Goal: Task Accomplishment & Management: Use online tool/utility

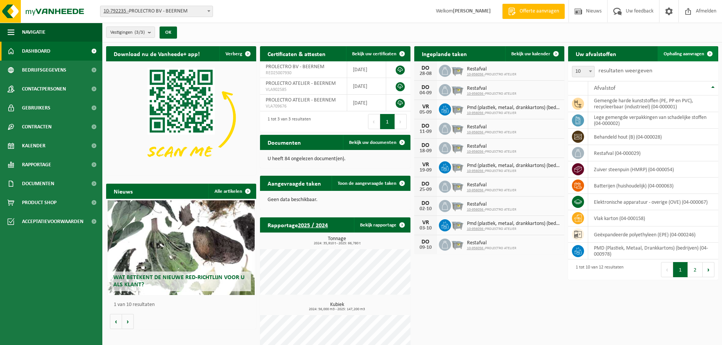
click at [711, 54] on span at bounding box center [710, 53] width 15 height 15
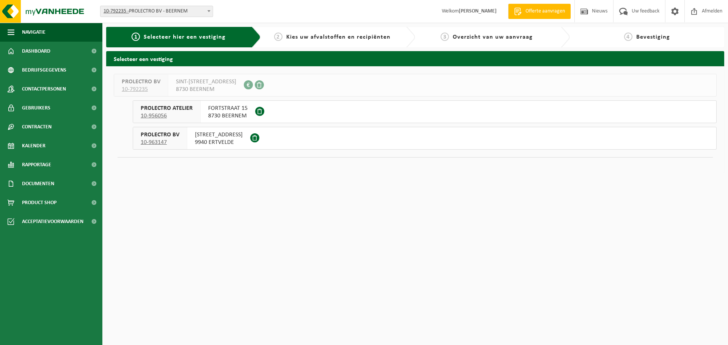
click at [212, 112] on span "FORTSTRAAT 15" at bounding box center [227, 109] width 39 height 8
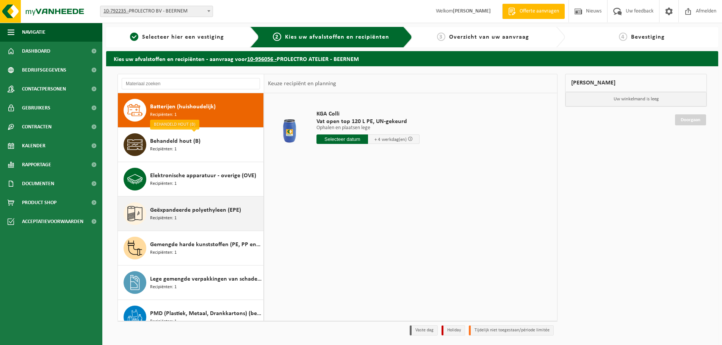
click at [182, 209] on span "Geëxpandeerde polyethyleen (EPE)" at bounding box center [195, 210] width 91 height 9
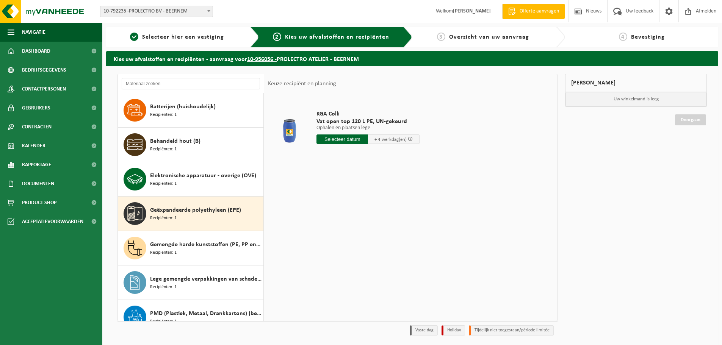
scroll to position [104, 0]
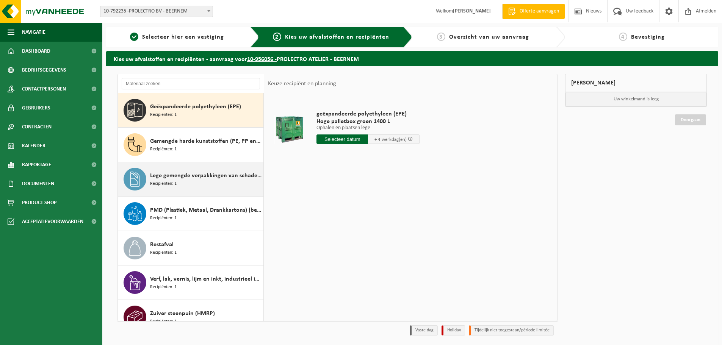
click at [179, 191] on div "Lege gemengde verpakkingen van schadelijke stoffen Recipiënten: 1" at bounding box center [191, 179] width 146 height 34
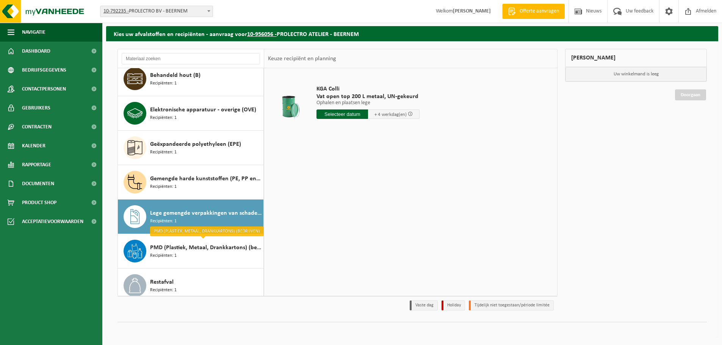
scroll to position [0, 0]
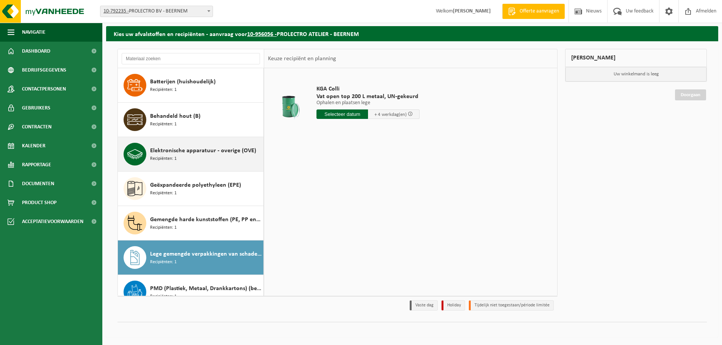
click at [193, 141] on div "Elektronische apparatuur - overige (OVE) Recipiënten: 1" at bounding box center [191, 154] width 146 height 34
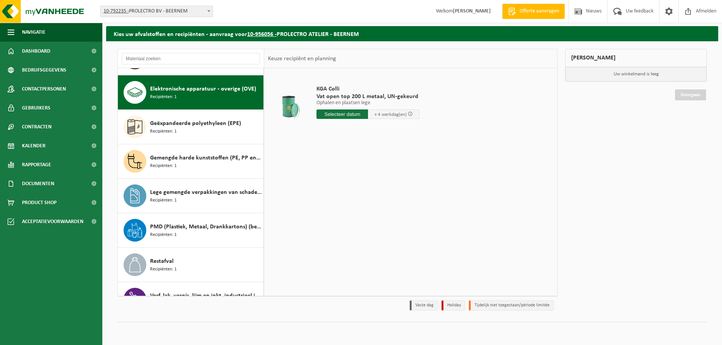
scroll to position [69, 0]
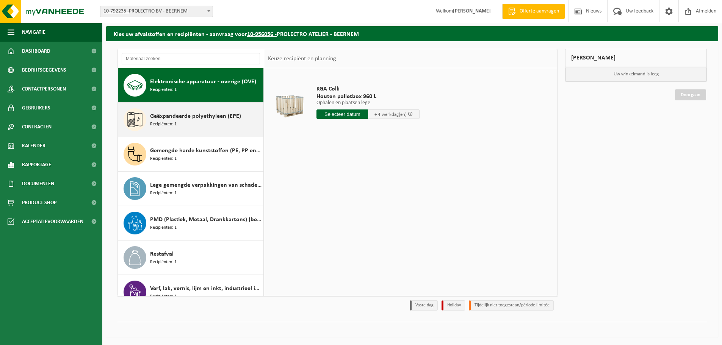
click at [192, 124] on div "Geëxpandeerde polyethyleen (EPE) Recipiënten: 1" at bounding box center [205, 119] width 111 height 23
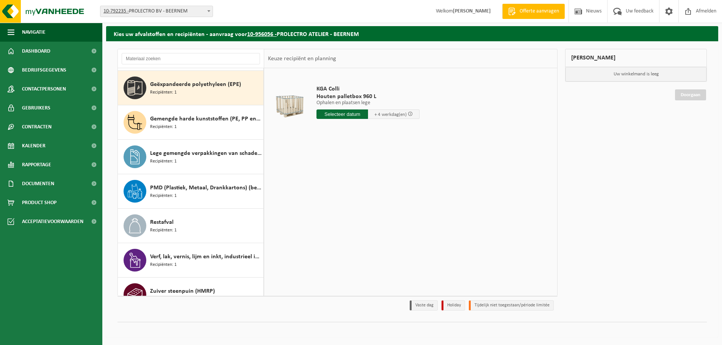
scroll to position [104, 0]
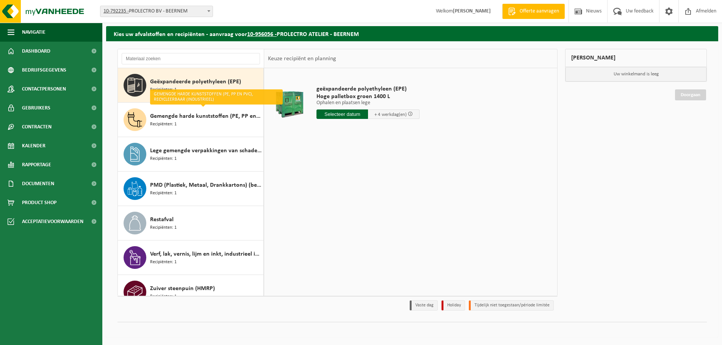
click at [192, 124] on div "Gemengde harde kunststoffen (PE, PP en PVC), recycleerbaar (industrieel) Recipi…" at bounding box center [205, 119] width 111 height 23
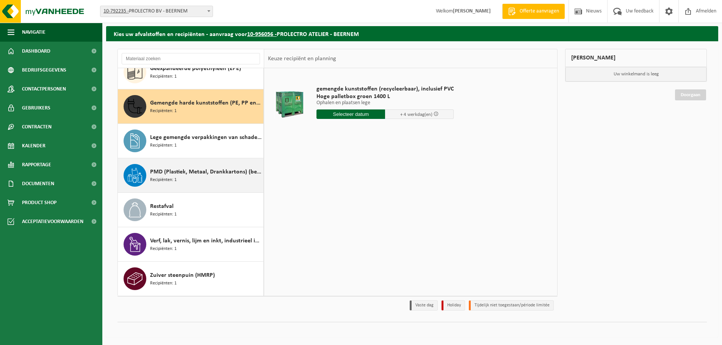
scroll to position [79, 0]
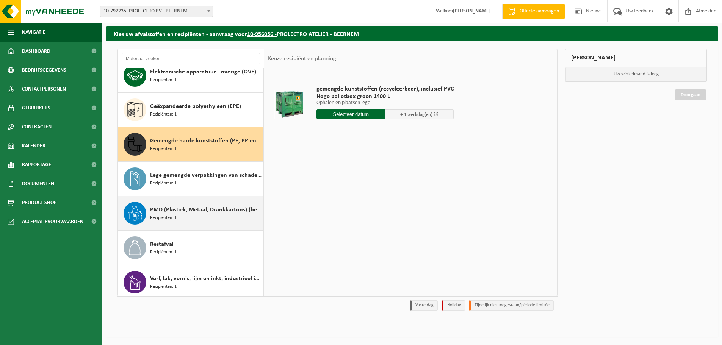
click at [219, 181] on div "Lege gemengde verpakkingen van schadelijke stoffen Recipiënten: 1" at bounding box center [205, 179] width 111 height 23
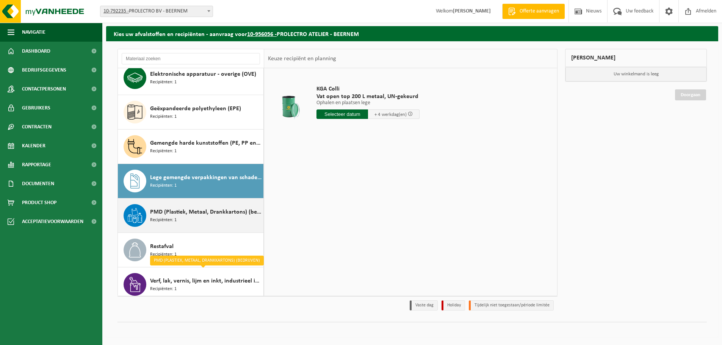
scroll to position [3, 0]
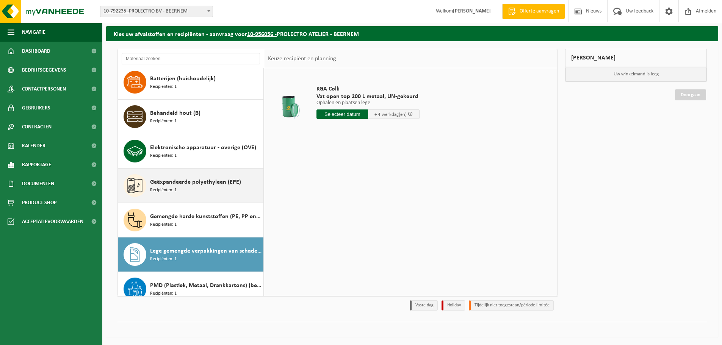
click at [194, 187] on span "Geëxpandeerde polyethyleen (EPE)" at bounding box center [195, 182] width 91 height 9
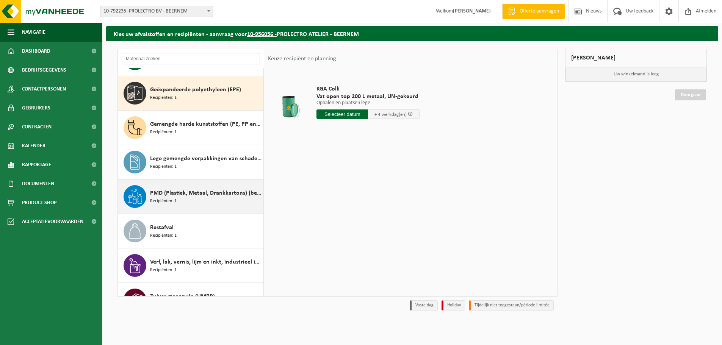
scroll to position [104, 0]
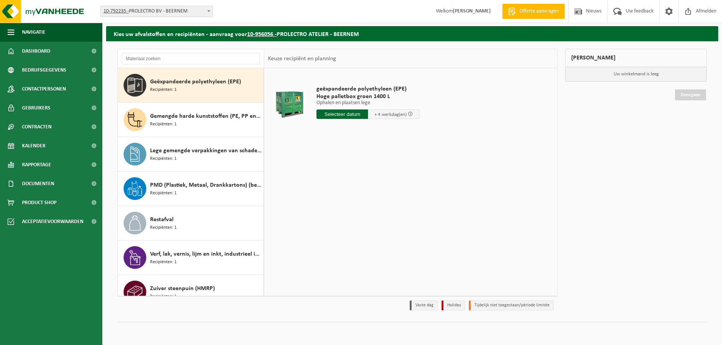
click at [353, 119] on input "text" at bounding box center [343, 114] width 52 height 9
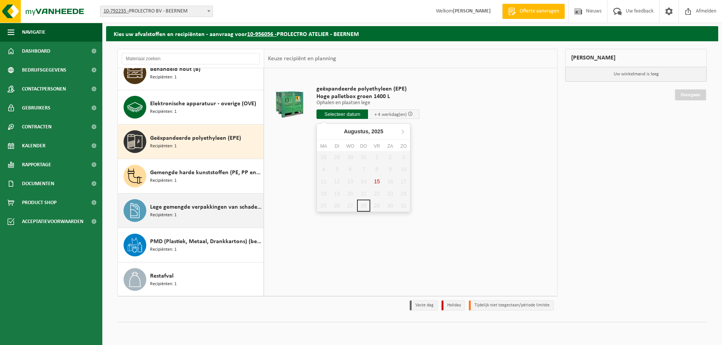
scroll to position [0, 0]
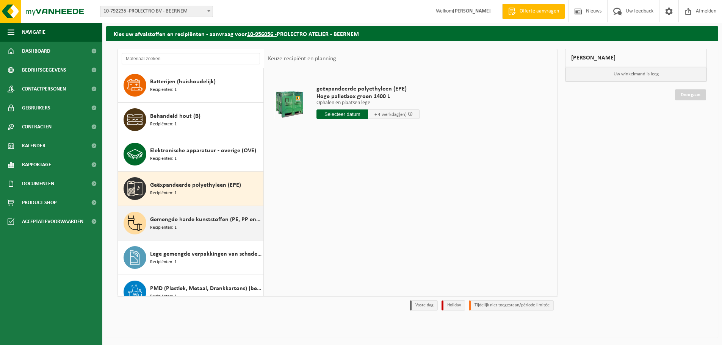
click at [201, 213] on div "Gemengde harde kunststoffen (PE, PP en PVC), recycleerbaar (industrieel) Recipi…" at bounding box center [205, 223] width 111 height 23
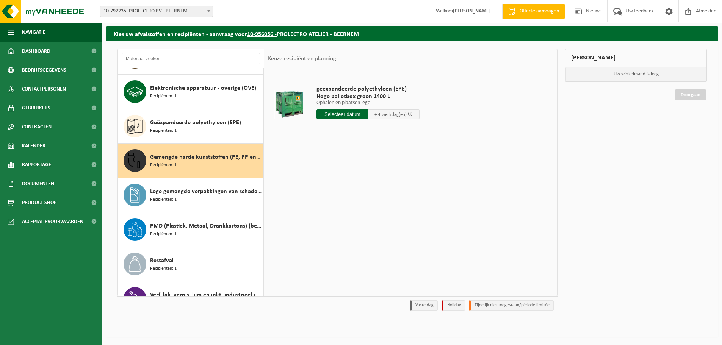
scroll to position [117, 0]
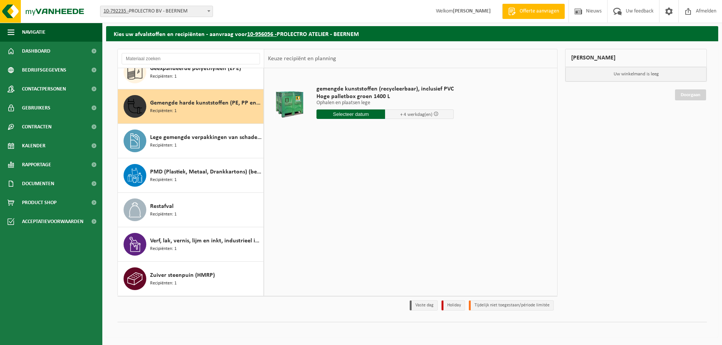
click at [344, 114] on input "text" at bounding box center [351, 114] width 69 height 9
click at [402, 134] on icon at bounding box center [403, 132] width 12 height 12
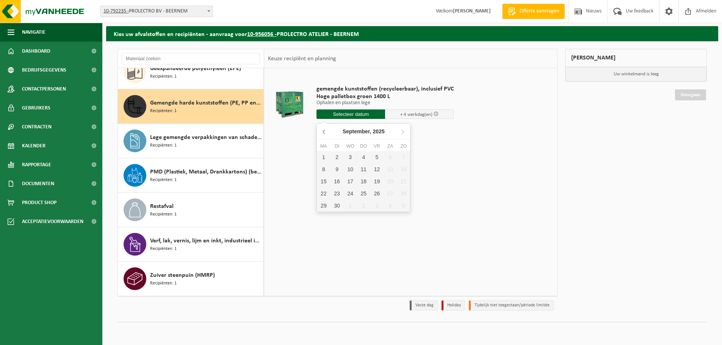
click at [325, 129] on icon at bounding box center [325, 132] width 12 height 12
click at [405, 132] on icon at bounding box center [403, 132] width 12 height 12
click at [361, 159] on div "4" at bounding box center [363, 157] width 13 height 12
type input "Van 2025-09-04"
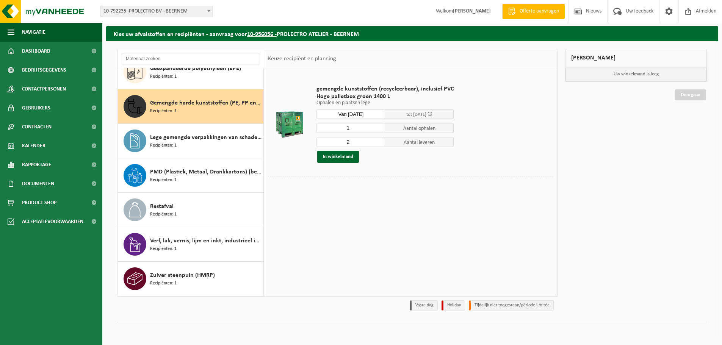
type input "1"
click at [376, 130] on input "1" at bounding box center [351, 128] width 69 height 10
type input "1"
click at [376, 144] on input "1" at bounding box center [351, 142] width 69 height 10
click at [339, 154] on button "In winkelmand" at bounding box center [338, 157] width 42 height 12
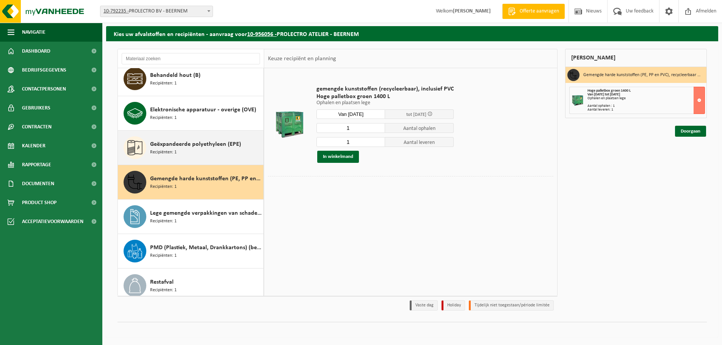
click at [165, 144] on span "Geëxpandeerde polyethyleen (EPE)" at bounding box center [195, 144] width 91 height 9
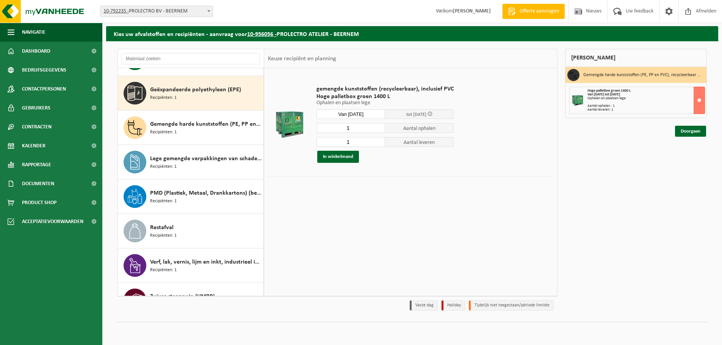
scroll to position [104, 0]
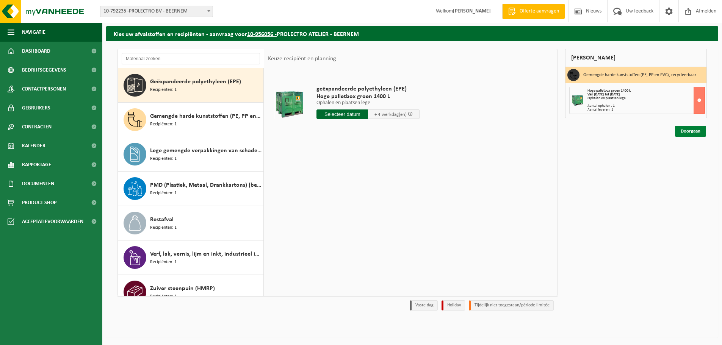
click at [691, 130] on link "Doorgaan" at bounding box center [690, 131] width 31 height 11
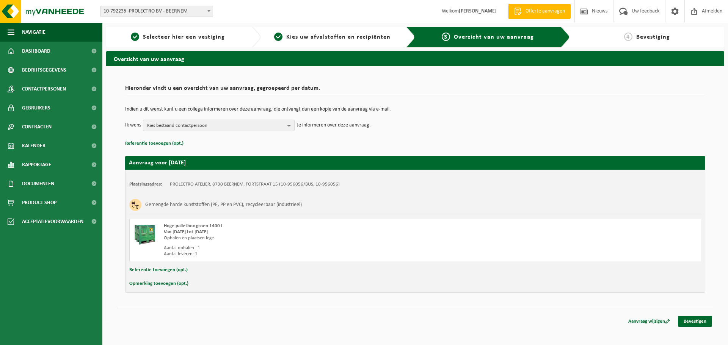
click at [272, 126] on span "Kies bestaand contactpersoon" at bounding box center [215, 125] width 137 height 11
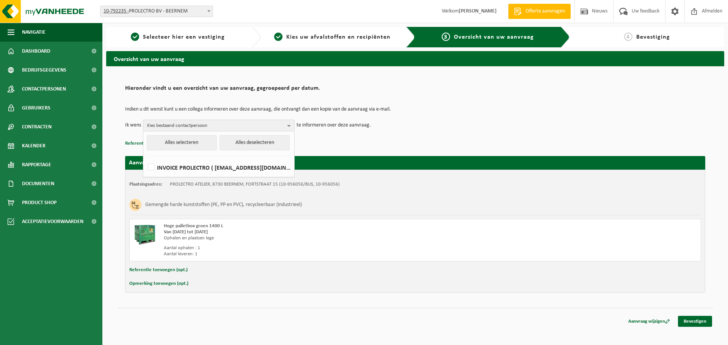
click at [272, 126] on span "Kies bestaand contactpersoon" at bounding box center [215, 125] width 137 height 11
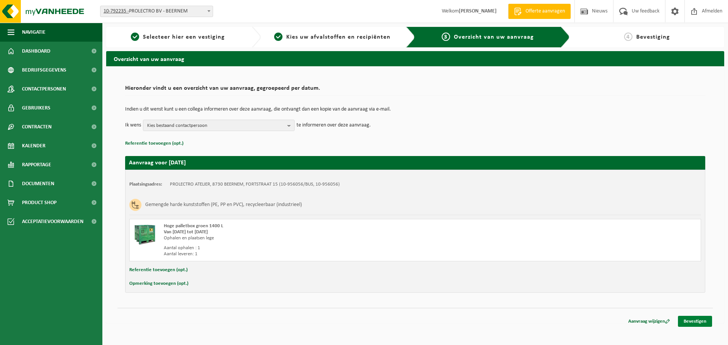
click at [704, 324] on link "Bevestigen" at bounding box center [695, 321] width 34 height 11
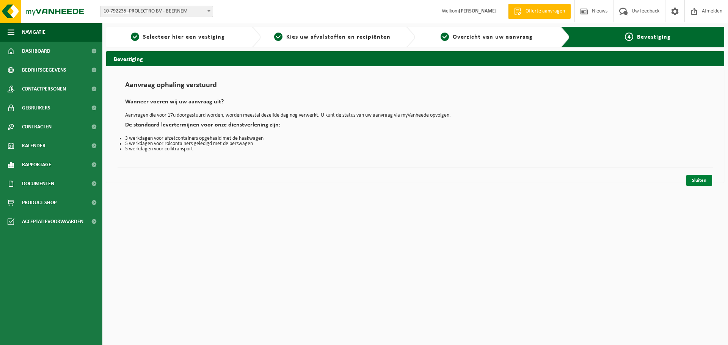
click at [687, 176] on link "Sluiten" at bounding box center [699, 180] width 26 height 11
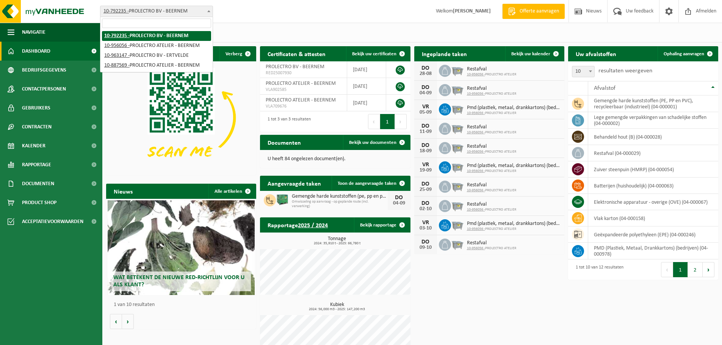
click at [180, 14] on span "10-792235 - PROLECTRO BV - BEERNEM" at bounding box center [156, 11] width 112 height 11
click at [258, 16] on div "Vestiging: 10-792235 - PROLECTRO BV - BEERNEM 10-956056 - PROLECTRO ATELIER - B…" at bounding box center [361, 11] width 722 height 23
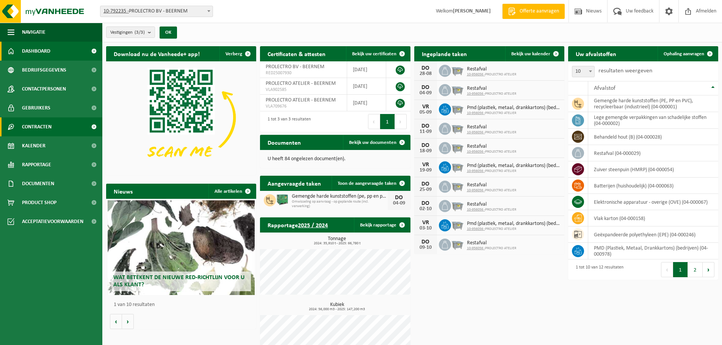
click at [35, 130] on span "Contracten" at bounding box center [37, 127] width 30 height 19
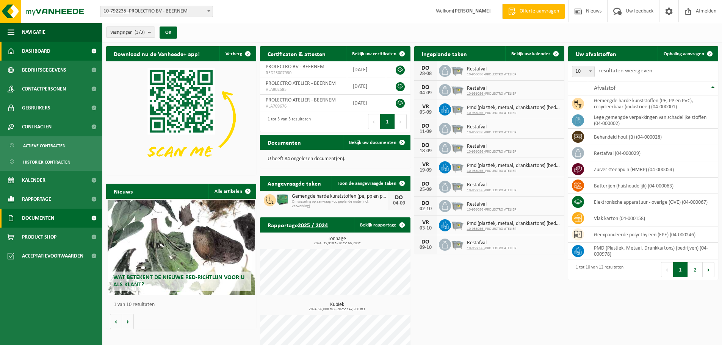
click at [47, 218] on span "Documenten" at bounding box center [38, 218] width 32 height 19
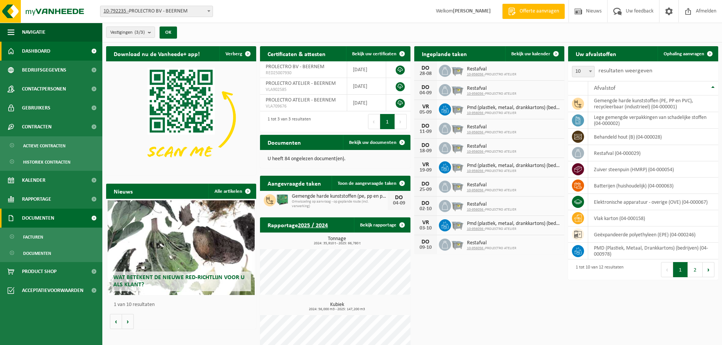
click at [92, 217] on span at bounding box center [93, 218] width 17 height 19
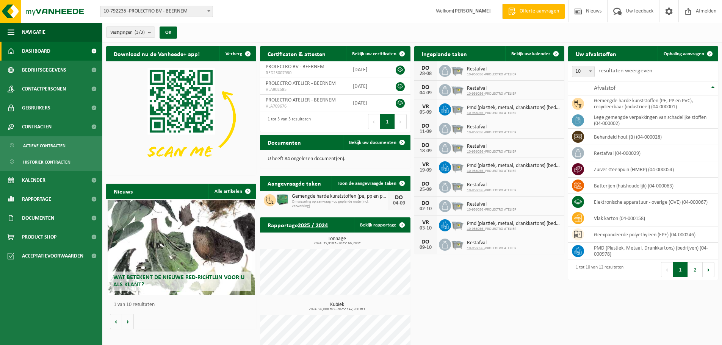
click at [342, 25] on div "Vestigingen (3/3) Alles selecteren Alles deselecteren Actieve selecteren PROLEC…" at bounding box center [412, 33] width 620 height 20
click at [10, 34] on span "button" at bounding box center [11, 32] width 7 height 19
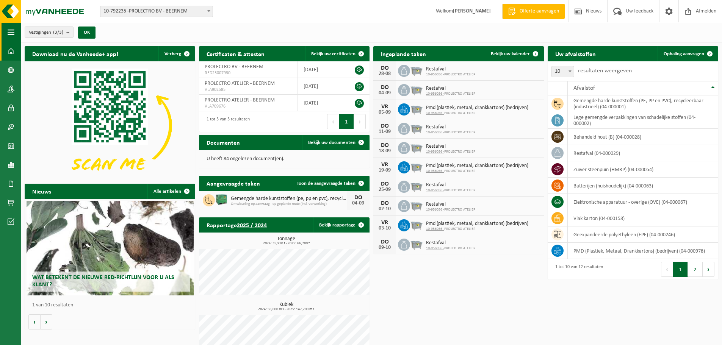
click at [10, 34] on span "button" at bounding box center [11, 32] width 7 height 19
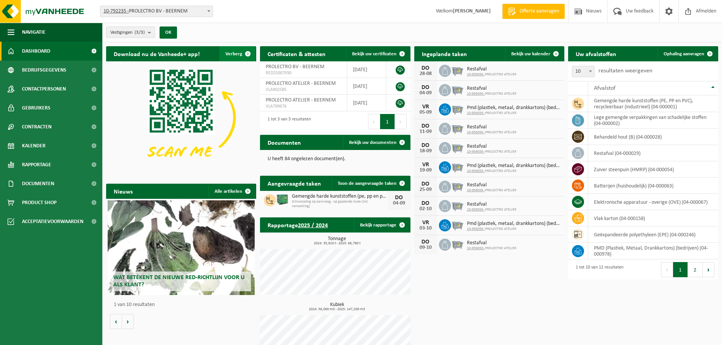
click at [249, 55] on span "button" at bounding box center [247, 53] width 15 height 15
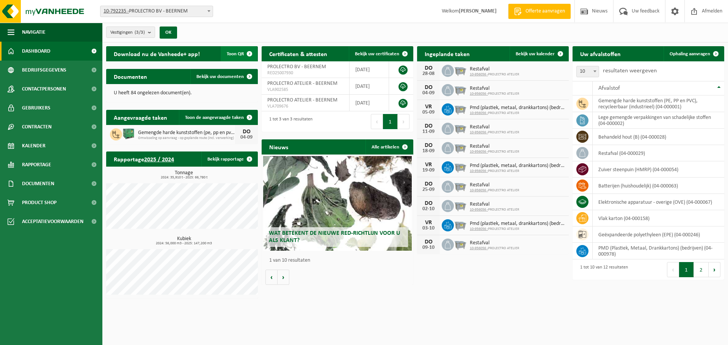
click at [249, 55] on span "button" at bounding box center [249, 53] width 15 height 15
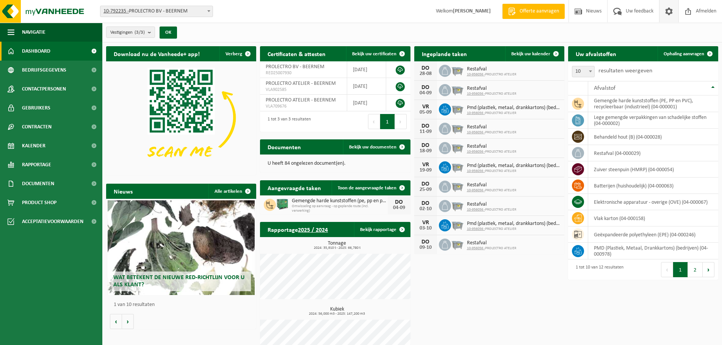
click at [674, 13] on span at bounding box center [669, 11] width 11 height 22
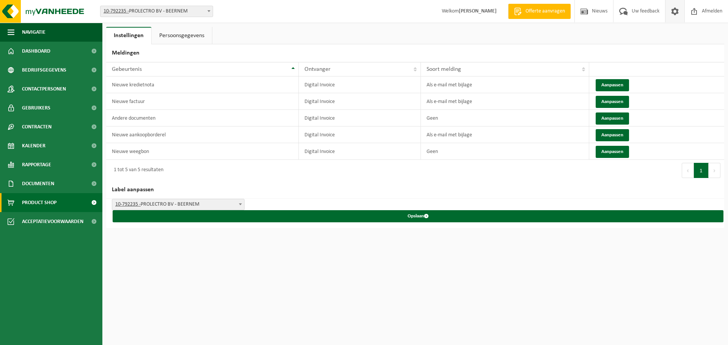
click at [92, 203] on span at bounding box center [93, 202] width 17 height 19
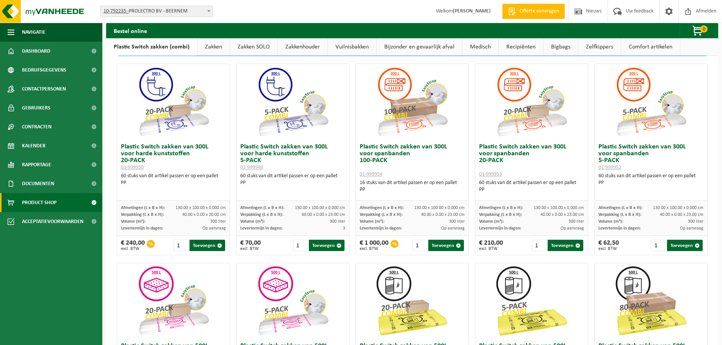
scroll to position [25, 0]
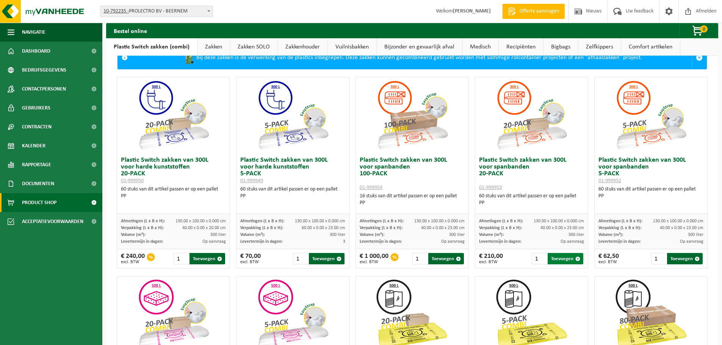
click at [562, 258] on button "Toevoegen" at bounding box center [566, 258] width 36 height 11
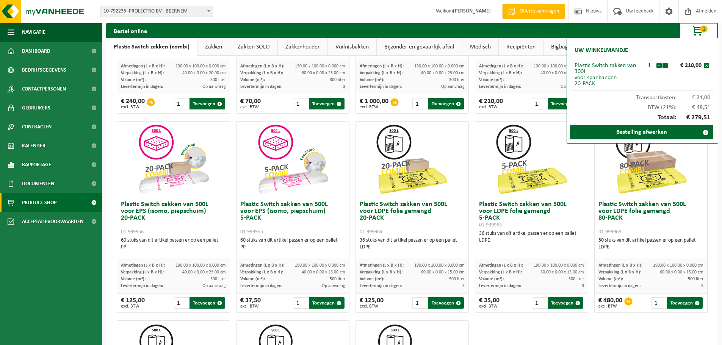
scroll to position [0, 0]
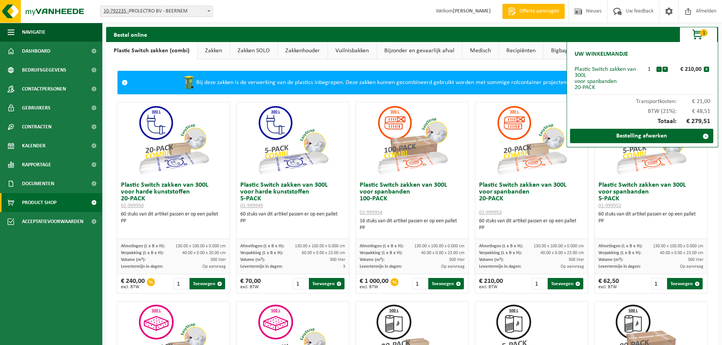
click at [202, 47] on link "Zakken" at bounding box center [214, 50] width 32 height 17
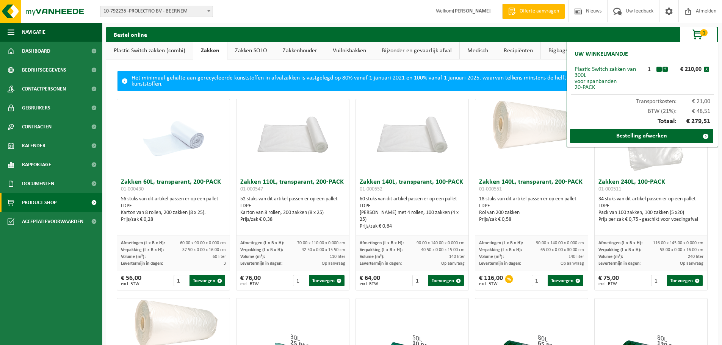
click at [337, 49] on link "Vuilnisbakken" at bounding box center [349, 50] width 49 height 17
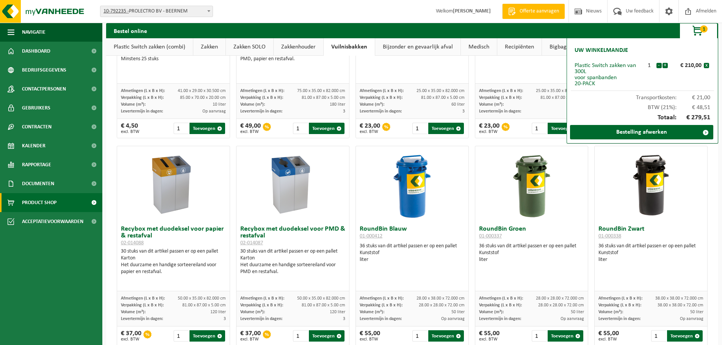
scroll to position [341, 0]
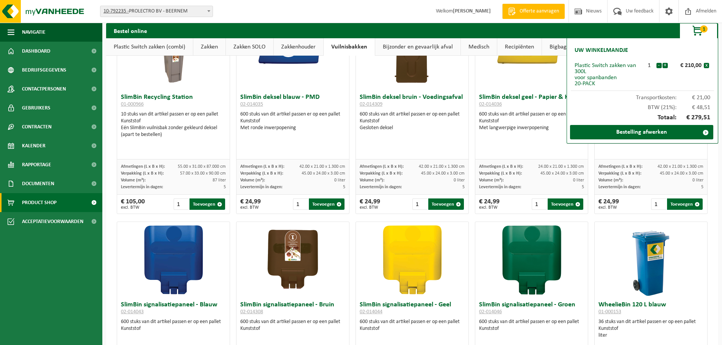
click at [439, 42] on link "Bijzonder en gevaarlijk afval" at bounding box center [417, 46] width 85 height 17
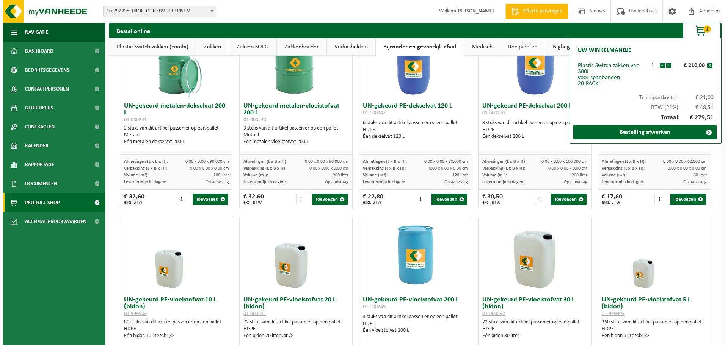
scroll to position [0, 0]
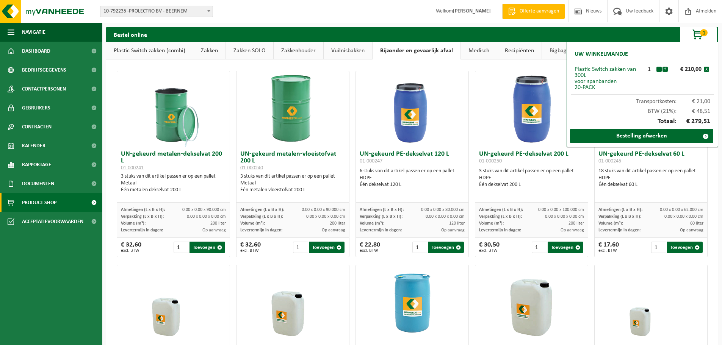
click at [480, 57] on link "Medisch" at bounding box center [479, 50] width 36 height 17
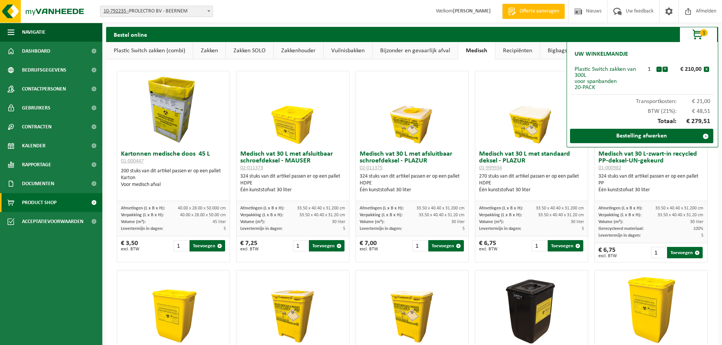
click at [510, 48] on link "Recipiënten" at bounding box center [518, 50] width 44 height 17
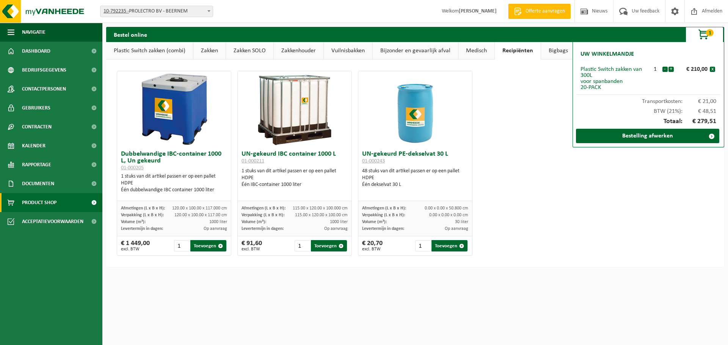
click at [547, 49] on link "Bigbags" at bounding box center [558, 50] width 35 height 17
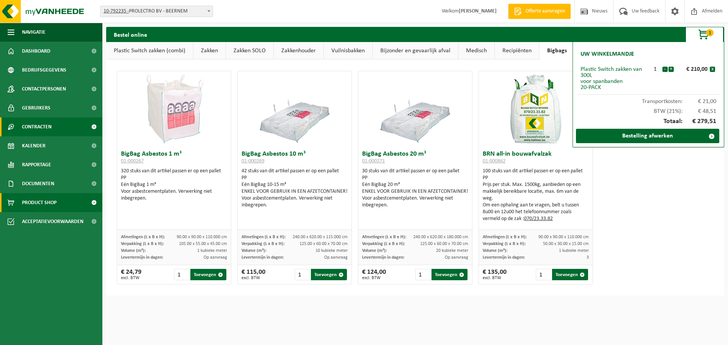
click at [91, 127] on span at bounding box center [93, 127] width 17 height 19
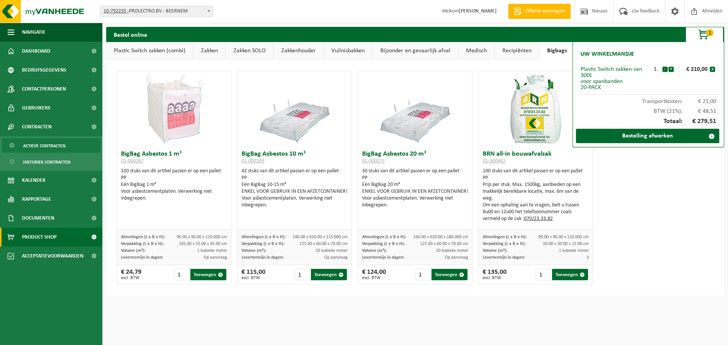
click at [67, 144] on link "Actieve contracten" at bounding box center [51, 145] width 99 height 14
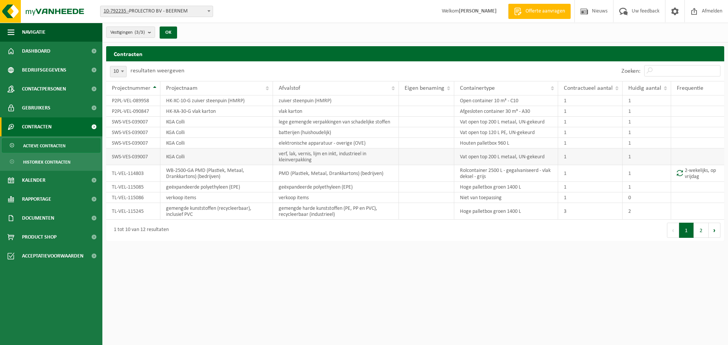
click at [604, 157] on td "1" at bounding box center [590, 157] width 64 height 17
click at [191, 157] on td "KGA Colli" at bounding box center [216, 157] width 113 height 17
click at [180, 157] on td "KGA Colli" at bounding box center [216, 157] width 113 height 17
click at [157, 158] on td "SWS-VES-039007" at bounding box center [133, 157] width 54 height 17
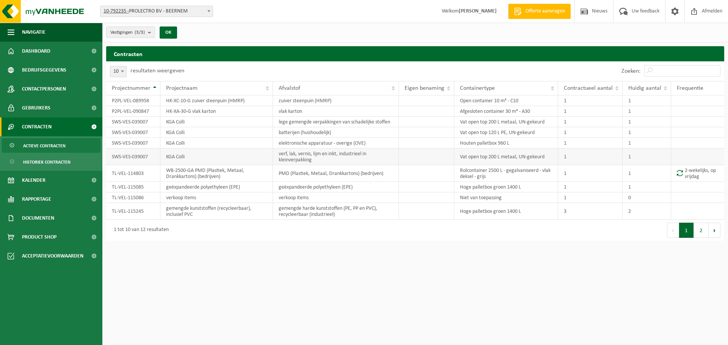
click at [220, 158] on td "KGA Colli" at bounding box center [216, 157] width 113 height 17
click at [177, 154] on td "KGA Colli" at bounding box center [216, 157] width 113 height 17
click at [370, 159] on td "verf, lak, vernis, lijm en inkt, industrieel in kleinverpakking" at bounding box center [336, 157] width 126 height 17
click at [478, 154] on td "Vat open top 200 L metaal, UN-gekeurd" at bounding box center [506, 157] width 104 height 17
click at [713, 233] on button "Volgende" at bounding box center [715, 230] width 12 height 15
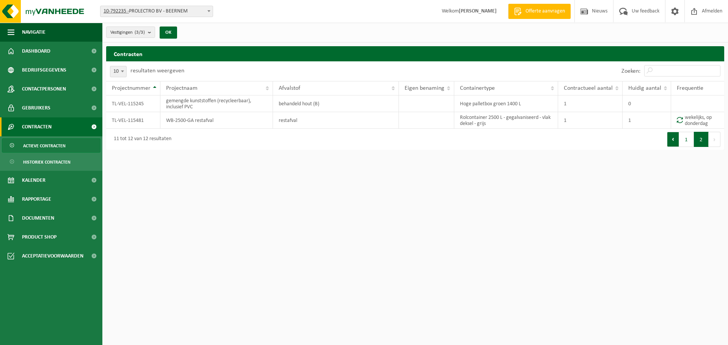
click at [671, 141] on button "Vorige" at bounding box center [673, 139] width 12 height 15
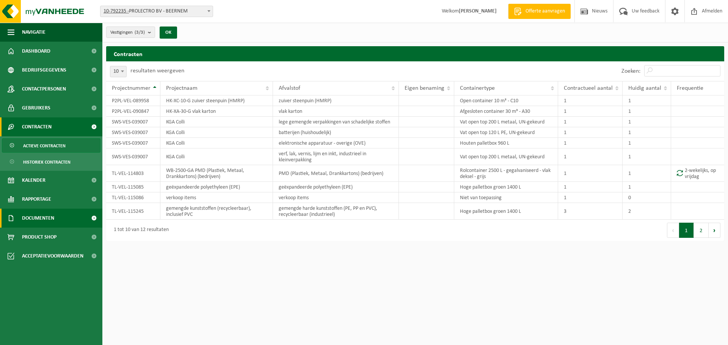
click at [94, 217] on span at bounding box center [93, 218] width 17 height 19
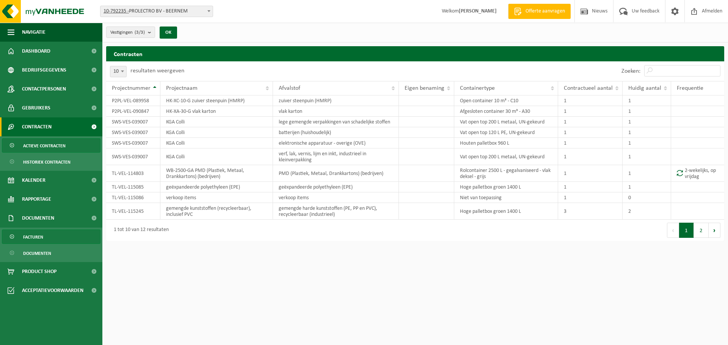
click at [56, 240] on link "Facturen" at bounding box center [51, 237] width 99 height 14
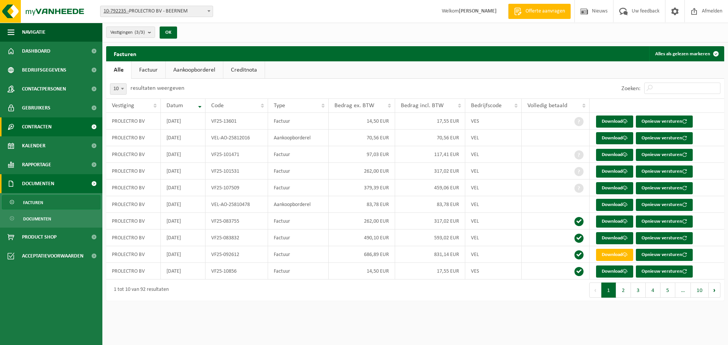
click at [93, 126] on span at bounding box center [93, 127] width 17 height 19
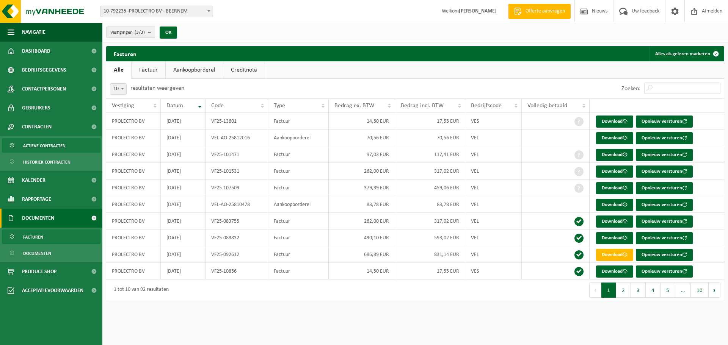
click at [53, 149] on span "Actieve contracten" at bounding box center [44, 146] width 42 height 14
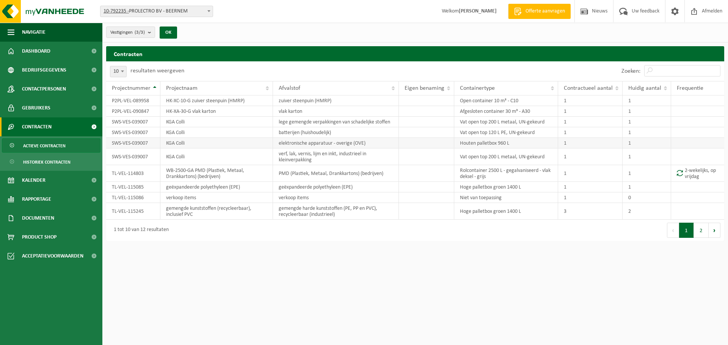
click at [313, 140] on td "elektronische apparatuur - overige (OVE)" at bounding box center [336, 143] width 126 height 11
click at [300, 130] on td "batterijen (huishoudelijk)" at bounding box center [336, 132] width 126 height 11
click at [297, 127] on td "batterijen (huishoudelijk)" at bounding box center [336, 132] width 126 height 11
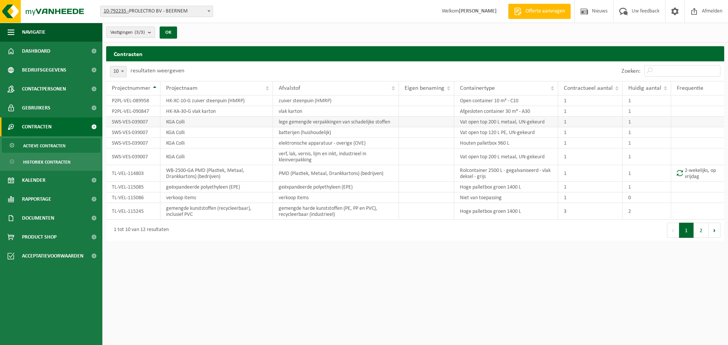
click at [297, 124] on td "lege gemengde verpakkingen van schadelijke stoffen" at bounding box center [336, 122] width 126 height 11
click at [318, 70] on div "10 25 50 100 10 resultaten weergeven" at bounding box center [260, 71] width 309 height 20
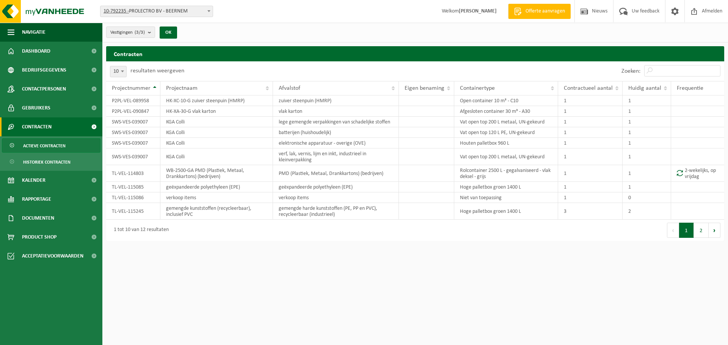
click at [318, 70] on div "10 25 50 100 10 resultaten weergeven" at bounding box center [260, 71] width 309 height 20
click at [156, 230] on div "1 tot 10 van 12 resultaten" at bounding box center [139, 231] width 59 height 14
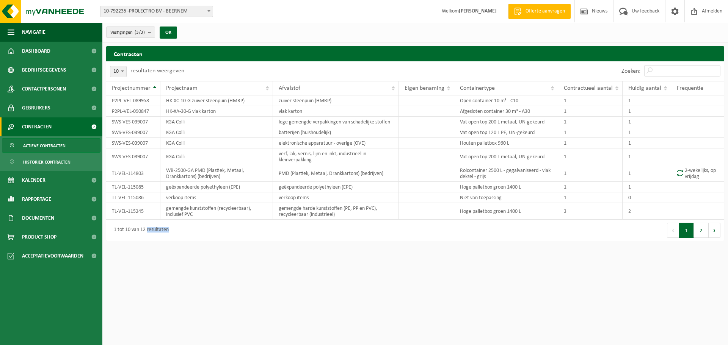
click at [156, 230] on div "1 tot 10 van 12 resultaten" at bounding box center [139, 231] width 59 height 14
click at [126, 100] on td "P2PL-VEL-089958" at bounding box center [133, 101] width 54 height 11
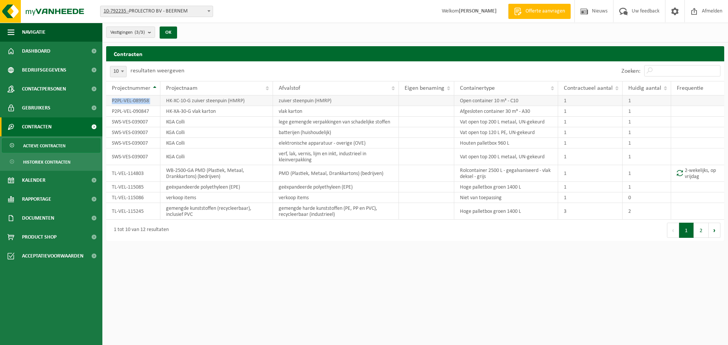
click at [126, 100] on td "P2PL-VEL-089958" at bounding box center [133, 101] width 54 height 11
click at [117, 115] on td "P2PL-VEL-090847" at bounding box center [133, 111] width 54 height 11
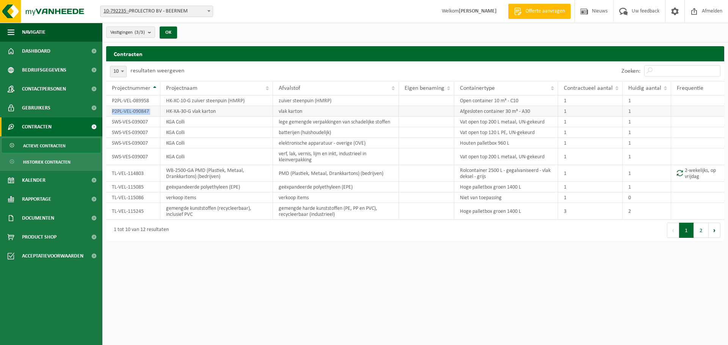
click at [117, 115] on td "P2PL-VEL-090847" at bounding box center [133, 111] width 54 height 11
click at [116, 122] on td "SWS-VES-039007" at bounding box center [133, 122] width 54 height 11
click at [229, 27] on div "Vestigingen (3/3) Alles selecteren Alles deselecteren Actieve selecteren PROLEC…" at bounding box center [415, 33] width 626 height 20
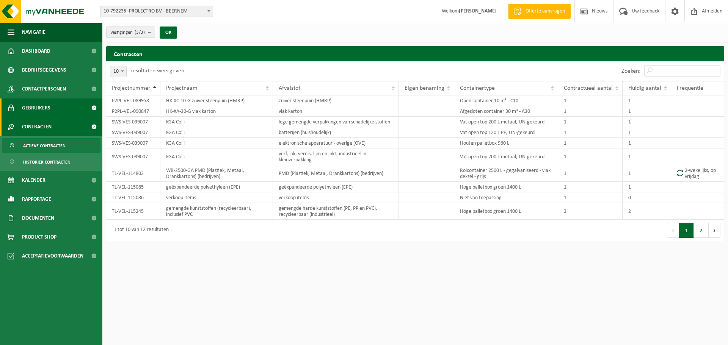
click at [92, 108] on span at bounding box center [93, 108] width 17 height 19
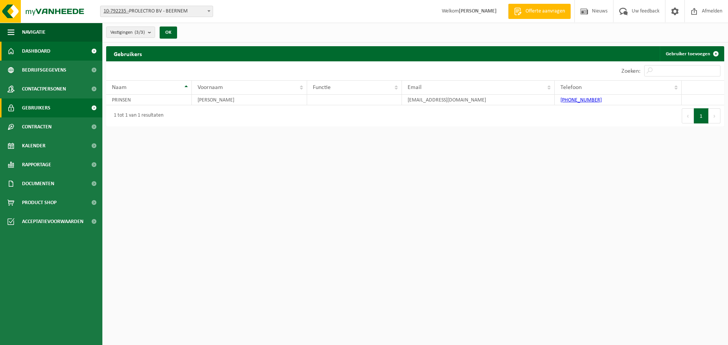
click at [28, 50] on span "Dashboard" at bounding box center [36, 51] width 28 height 19
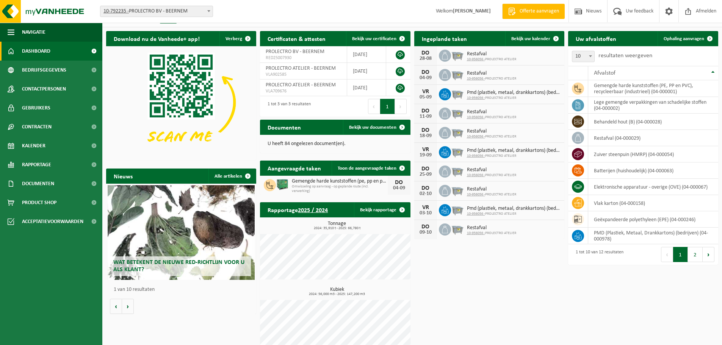
scroll to position [23, 0]
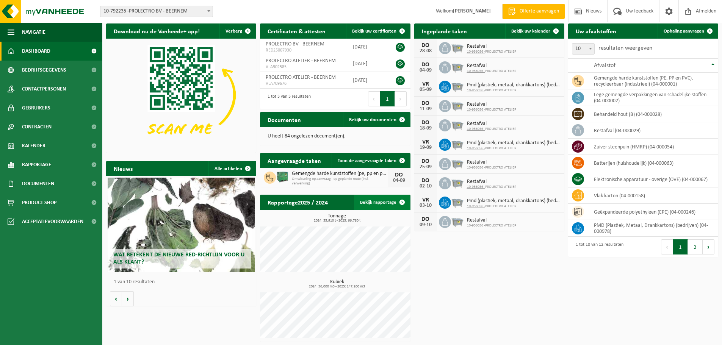
click at [400, 203] on span at bounding box center [402, 202] width 15 height 15
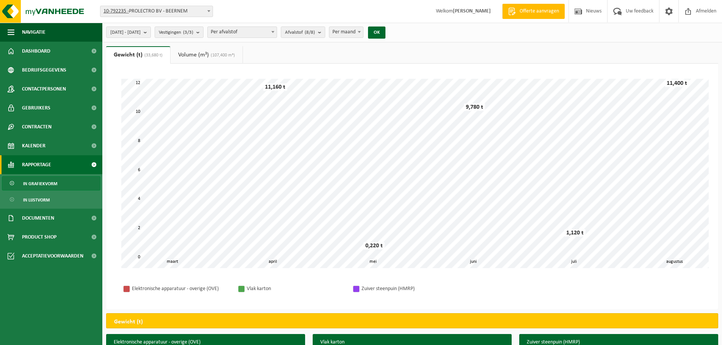
click at [215, 61] on link "Volume (m³) (107,400 m³)" at bounding box center [207, 54] width 72 height 17
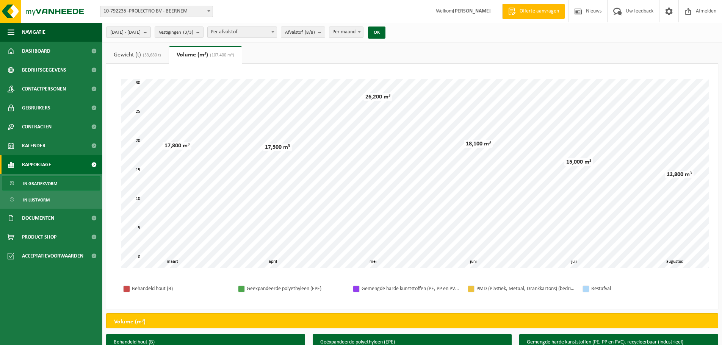
scroll to position [167, 0]
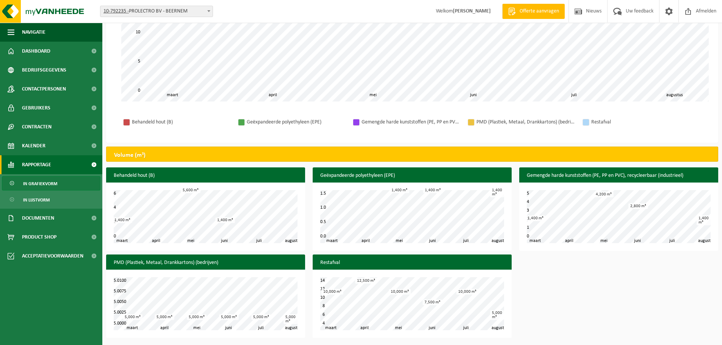
click at [552, 265] on div "Behandeld hout (B) april mei juni juli maart augustus 0 6 2 4 1,400 m³ 5,600 m³…" at bounding box center [412, 255] width 620 height 174
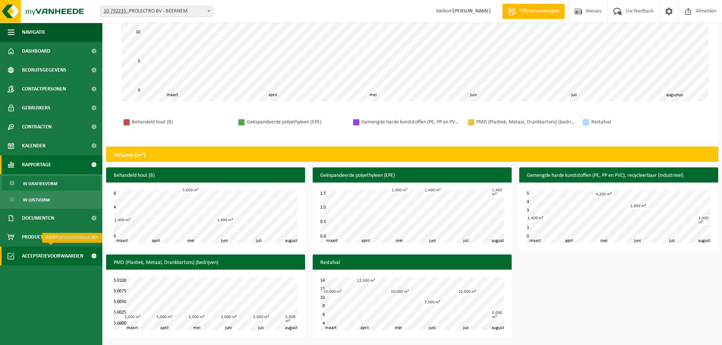
click at [91, 256] on span at bounding box center [93, 256] width 17 height 19
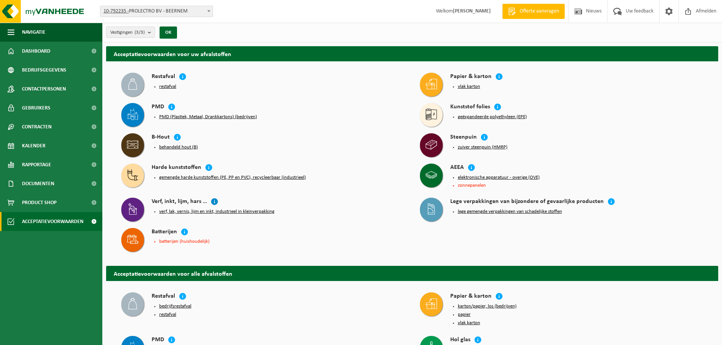
click at [214, 201] on icon at bounding box center [215, 202] width 8 height 8
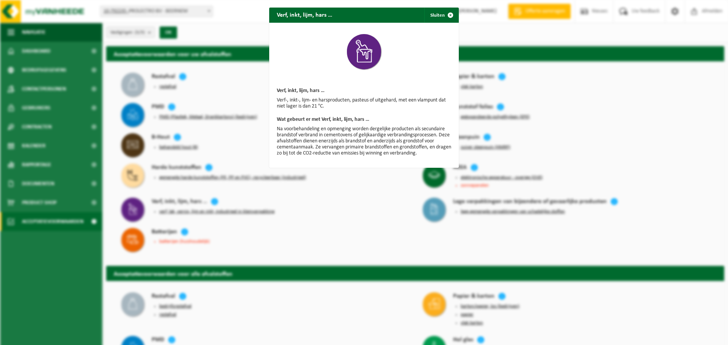
click at [351, 201] on div "Verf, inkt, lijm, hars … Sluiten Verf, inkt, lijm, hars … Verf-, inkt-, lijm- e…" at bounding box center [364, 172] width 728 height 345
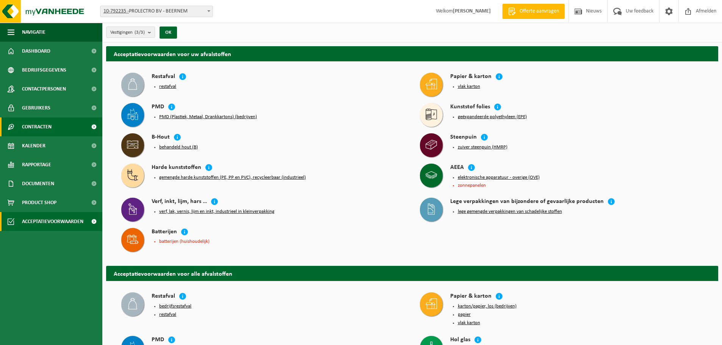
click at [96, 124] on span at bounding box center [93, 127] width 17 height 19
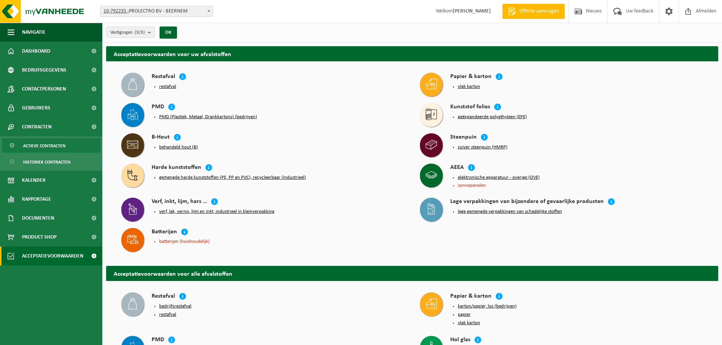
click at [62, 149] on span "Actieve contracten" at bounding box center [44, 146] width 42 height 14
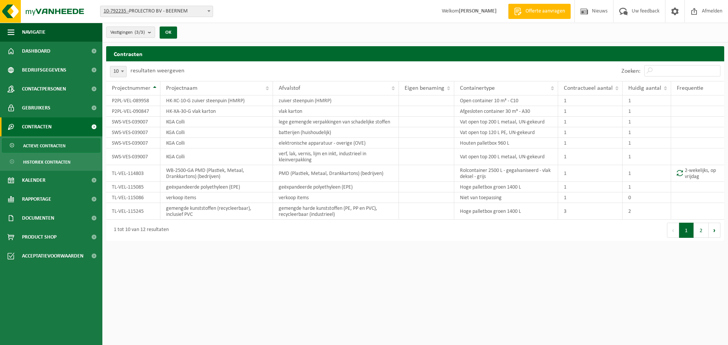
click at [275, 15] on div "Vestiging: 10-792235 - PROLECTRO BV - BEERNEM 10-956056 - PROLECTRO ATELIER - B…" at bounding box center [364, 11] width 728 height 23
click at [263, 9] on div "Vestiging: 10-792235 - PROLECTRO BV - BEERNEM 10-956056 - PROLECTRO ATELIER - B…" at bounding box center [364, 11] width 728 height 23
click at [140, 143] on td "SWS-VES-039007" at bounding box center [133, 143] width 54 height 11
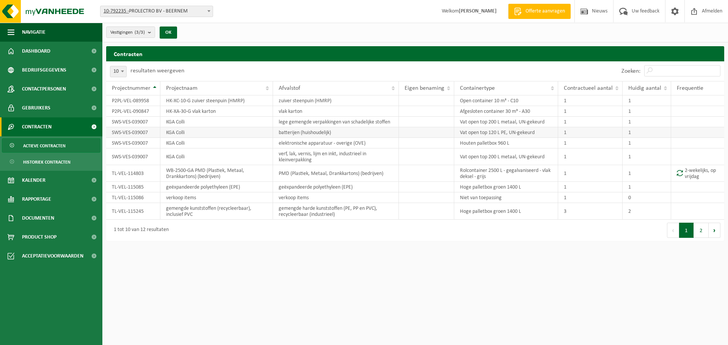
click at [128, 132] on td "SWS-VES-039007" at bounding box center [133, 132] width 54 height 11
click at [130, 137] on td "SWS-VES-039007" at bounding box center [133, 132] width 54 height 11
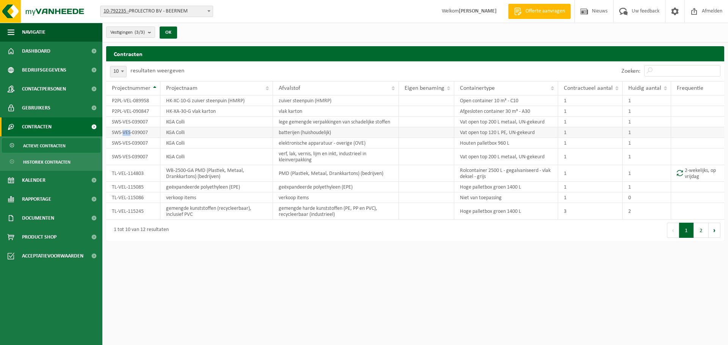
click at [130, 137] on td "SWS-VES-039007" at bounding box center [133, 132] width 54 height 11
click at [130, 132] on td "SWS-VES-039007" at bounding box center [133, 132] width 54 height 11
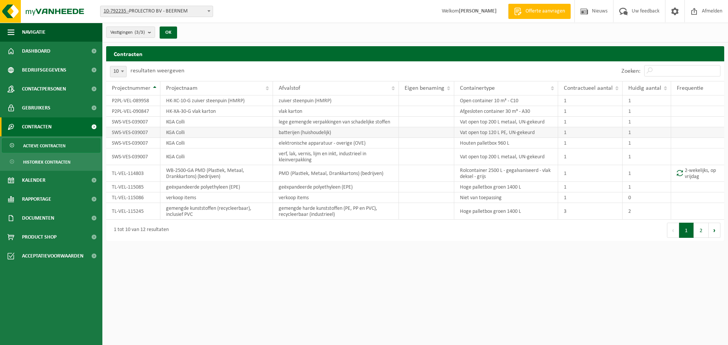
click at [173, 132] on td "KGA Colli" at bounding box center [216, 132] width 113 height 11
click at [303, 131] on td "batterijen (huishoudelijk)" at bounding box center [336, 132] width 126 height 11
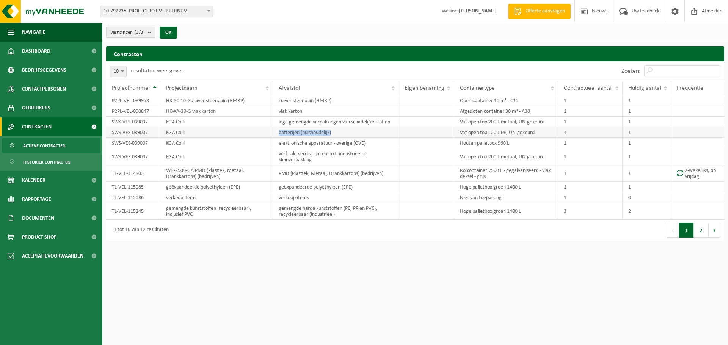
click at [303, 131] on td "batterijen (huishoudelijk)" at bounding box center [336, 132] width 126 height 11
click at [476, 132] on td "Vat open top 120 L PE, UN-gekeurd" at bounding box center [506, 132] width 104 height 11
click at [373, 235] on div "1 tot 10 van 12 resultaten" at bounding box center [260, 230] width 309 height 21
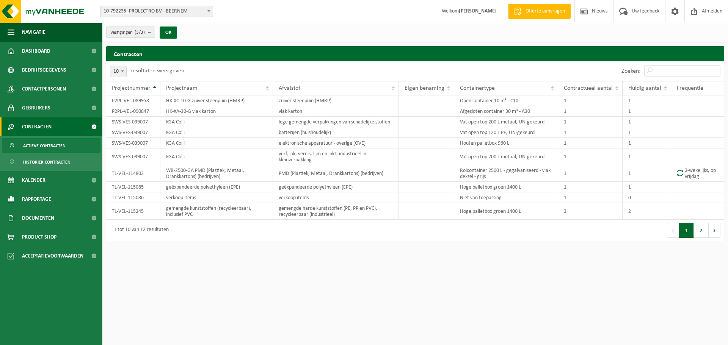
click at [378, 254] on html "Vestiging: 10-792235 - PROLECTRO BV - BEERNEM 10-956056 - PROLECTRO ATELIER - B…" at bounding box center [364, 172] width 728 height 345
click at [175, 159] on td "KGA Colli" at bounding box center [216, 157] width 113 height 17
click at [179, 146] on td "KGA Colli" at bounding box center [216, 143] width 113 height 11
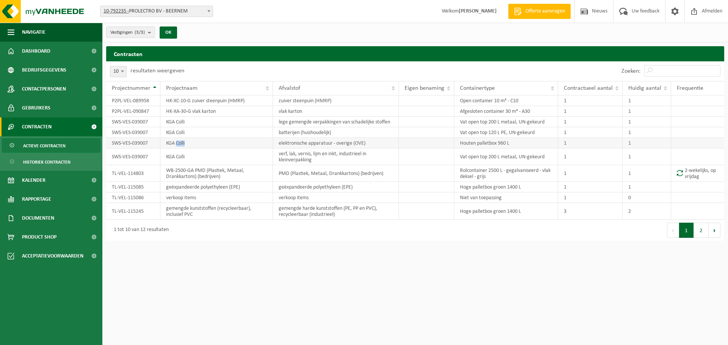
click at [179, 146] on td "KGA Colli" at bounding box center [216, 143] width 113 height 11
click at [180, 146] on td "KGA Colli" at bounding box center [216, 143] width 113 height 11
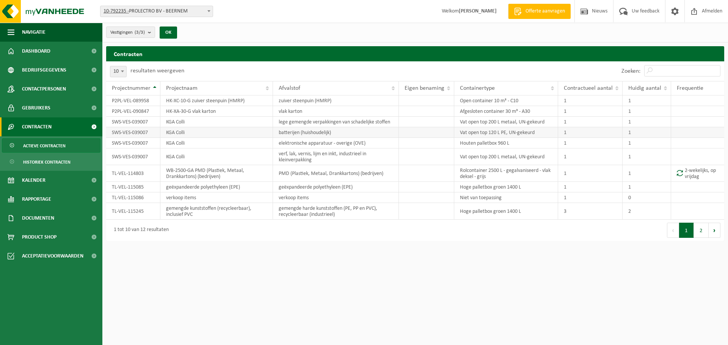
click at [169, 134] on td "KGA Colli" at bounding box center [216, 132] width 113 height 11
click at [168, 121] on td "KGA Colli" at bounding box center [216, 122] width 113 height 11
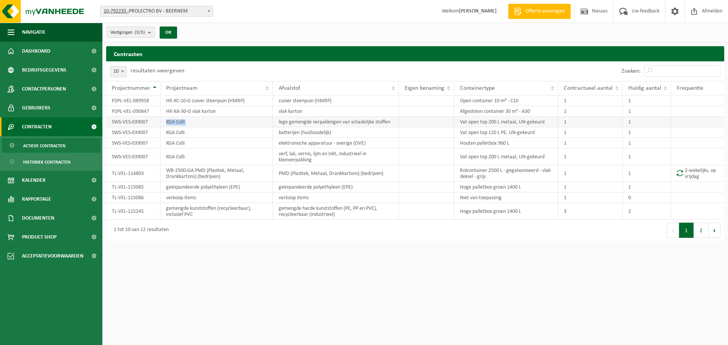
click at [168, 121] on td "KGA Colli" at bounding box center [216, 122] width 113 height 11
click at [172, 110] on td "HK-XA-30-G vlak karton" at bounding box center [216, 111] width 113 height 11
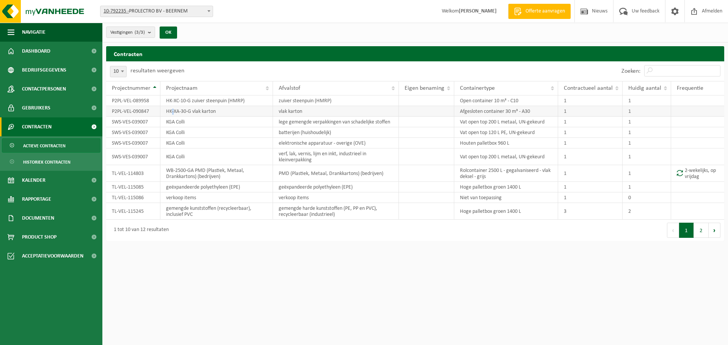
click at [172, 110] on td "HK-XA-30-G vlak karton" at bounding box center [216, 111] width 113 height 11
click at [171, 103] on td "HK-XC-10-G zuiver steenpuin (HMRP)" at bounding box center [216, 101] width 113 height 11
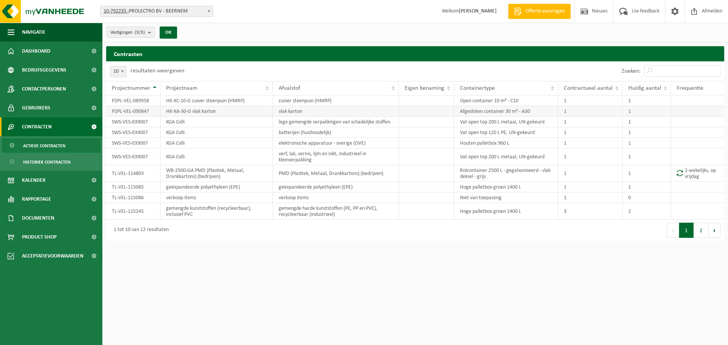
click at [176, 112] on td "HK-XA-30-G vlak karton" at bounding box center [216, 111] width 113 height 11
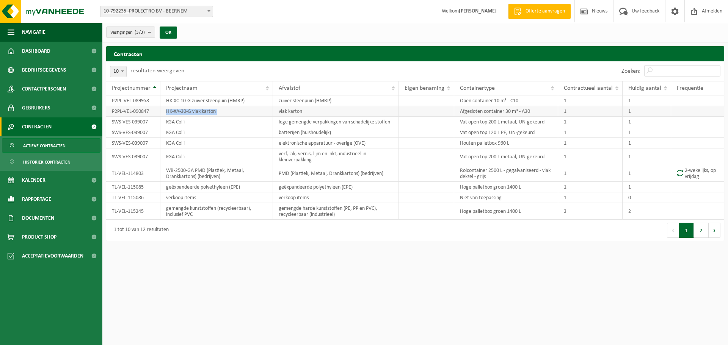
click at [176, 112] on td "HK-XA-30-G vlak karton" at bounding box center [216, 111] width 113 height 11
click at [183, 133] on td "KGA Colli" at bounding box center [216, 132] width 113 height 11
click at [176, 125] on td "KGA Colli" at bounding box center [216, 122] width 113 height 11
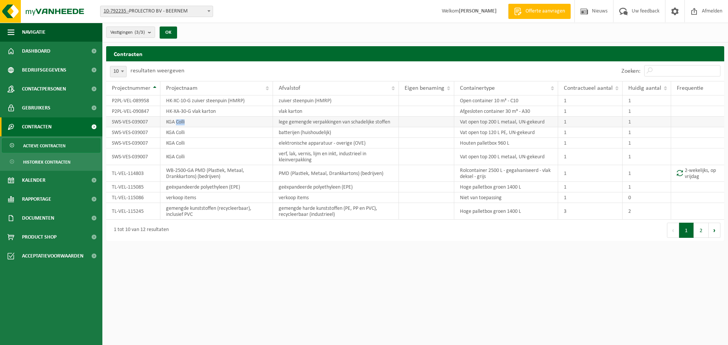
click at [176, 125] on td "KGA Colli" at bounding box center [216, 122] width 113 height 11
click at [177, 112] on td "HK-XA-30-G vlak karton" at bounding box center [216, 111] width 113 height 11
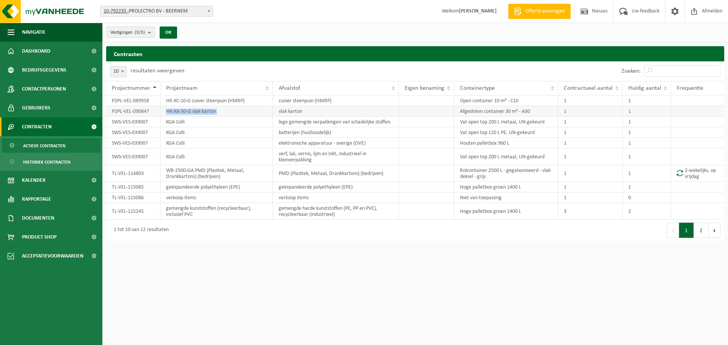
click at [177, 112] on td "HK-XA-30-G vlak karton" at bounding box center [216, 111] width 113 height 11
click at [170, 68] on label "resultaten weergeven" at bounding box center [157, 71] width 54 height 6
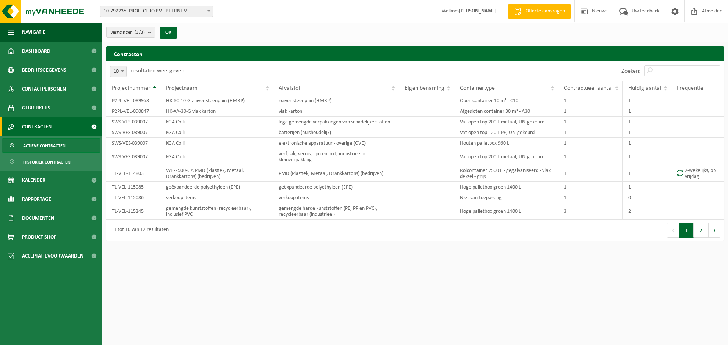
click at [135, 66] on select "10 25 50 100" at bounding box center [123, 65] width 23 height 0
click at [165, 71] on label "resultaten weergeven" at bounding box center [157, 71] width 54 height 6
click at [135, 66] on select "10 25 50 100" at bounding box center [123, 65] width 23 height 0
click at [165, 71] on label "resultaten weergeven" at bounding box center [157, 71] width 54 height 6
click at [135, 66] on select "10 25 50 100" at bounding box center [123, 65] width 23 height 0
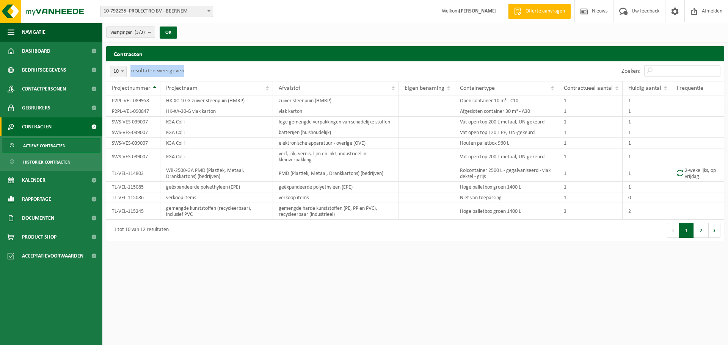
click at [165, 71] on label "resultaten weergeven" at bounding box center [157, 71] width 54 height 6
click at [135, 66] on select "10 25 50 100" at bounding box center [123, 65] width 23 height 0
click at [240, 29] on div "Vestigingen (3/3) Alles selecteren Alles deselecteren Actieve selecteren PROLEC…" at bounding box center [415, 33] width 626 height 20
click at [71, 148] on link "Actieve contracten" at bounding box center [51, 145] width 99 height 14
click at [135, 29] on span "Vestigingen (3/3)" at bounding box center [127, 32] width 35 height 11
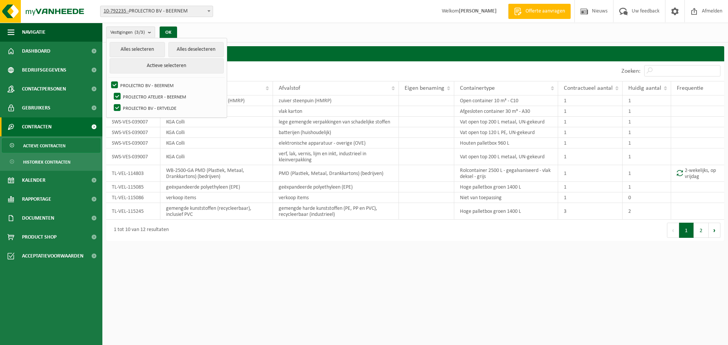
click at [311, 20] on div "Vestiging: 10-792235 - PROLECTRO BV - BEERNEM 10-956056 - PROLECTRO ATELIER - B…" at bounding box center [364, 11] width 728 height 23
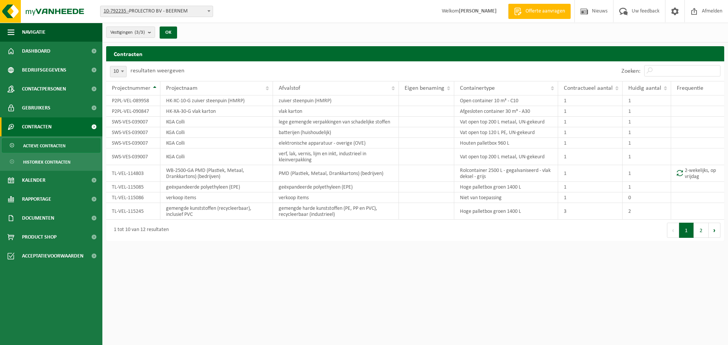
click at [311, 20] on div "Vestiging: 10-792235 - PROLECTRO BV - BEERNEM 10-956056 - PROLECTRO ATELIER - B…" at bounding box center [364, 11] width 728 height 23
click at [321, 13] on div "Vestiging: 10-792235 - PROLECTRO BV - BEERNEM 10-956056 - PROLECTRO ATELIER - B…" at bounding box center [364, 11] width 728 height 23
click at [322, 122] on td "lege gemengde verpakkingen van schadelijke stoffen" at bounding box center [336, 122] width 126 height 11
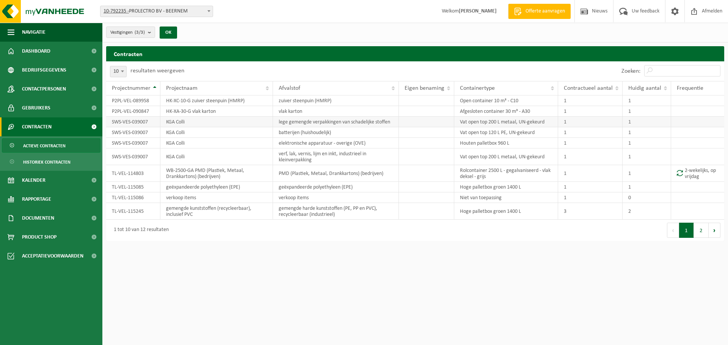
click at [476, 122] on td "Vat open top 200 L metaal, UN-gekeurd" at bounding box center [506, 122] width 104 height 11
click at [370, 120] on td "lege gemengde verpakkingen van schadelijke stoffen" at bounding box center [336, 122] width 126 height 11
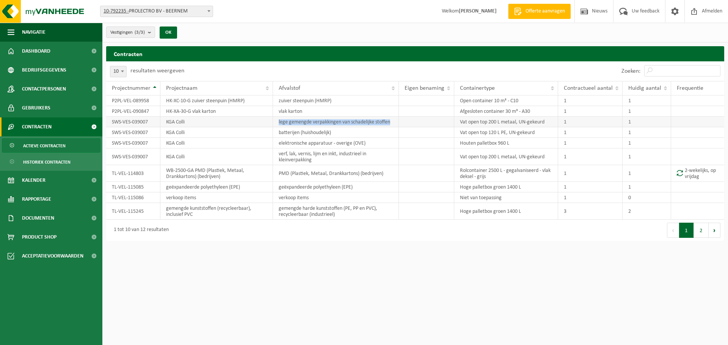
click at [370, 120] on td "lege gemengde verpakkingen van schadelijke stoffen" at bounding box center [336, 122] width 126 height 11
click at [253, 35] on div "Vestigingen (3/3) Alles selecteren Alles deselecteren Actieve selecteren PROLEC…" at bounding box center [415, 33] width 626 height 20
